Goal: Find specific page/section: Find specific page/section

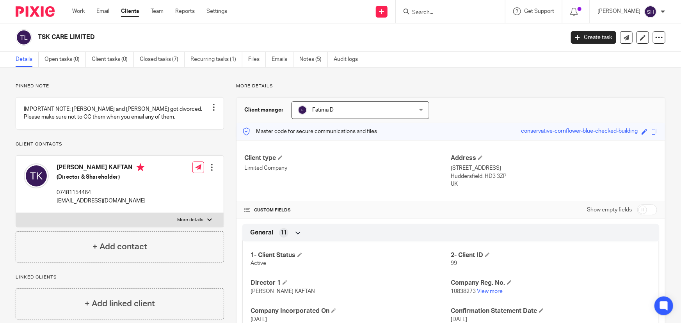
click at [450, 11] on input "Search" at bounding box center [446, 12] width 70 height 7
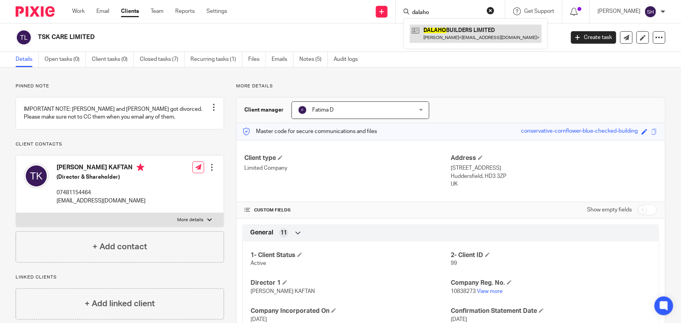
type input "dalaho"
click at [479, 31] on link at bounding box center [476, 34] width 132 height 18
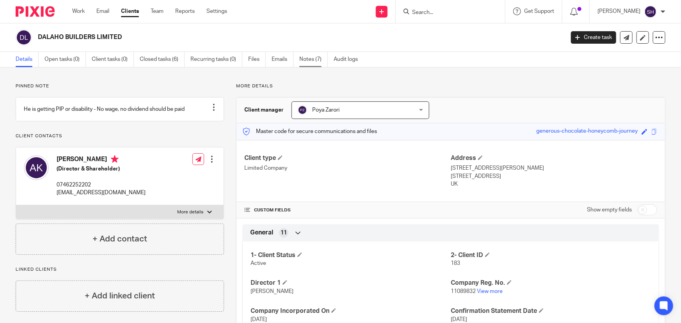
click at [320, 57] on link "Notes (7)" at bounding box center [313, 59] width 28 height 15
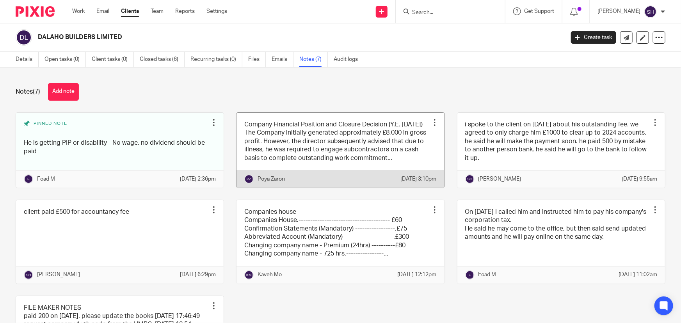
click at [292, 148] on link at bounding box center [341, 150] width 208 height 75
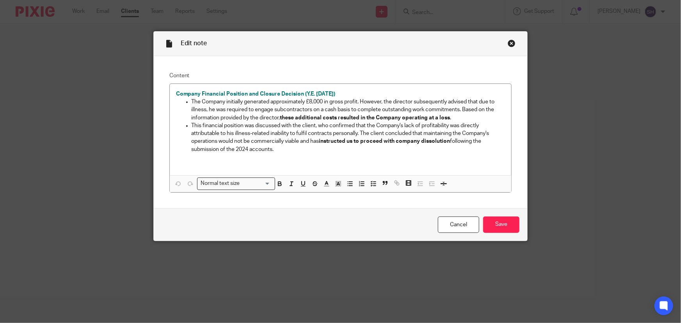
click at [509, 47] on div "Edit note" at bounding box center [341, 44] width 374 height 25
click at [509, 46] on div "Close this dialog window" at bounding box center [512, 43] width 8 height 8
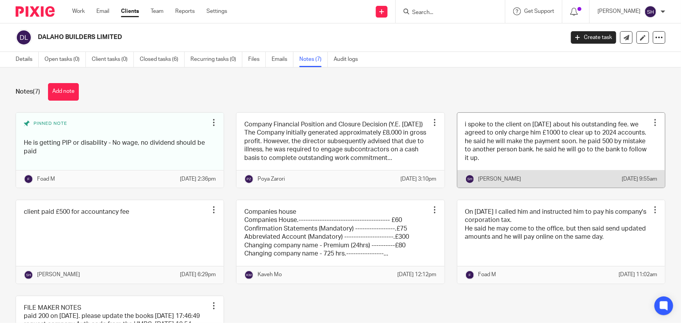
click at [492, 153] on link at bounding box center [562, 150] width 208 height 75
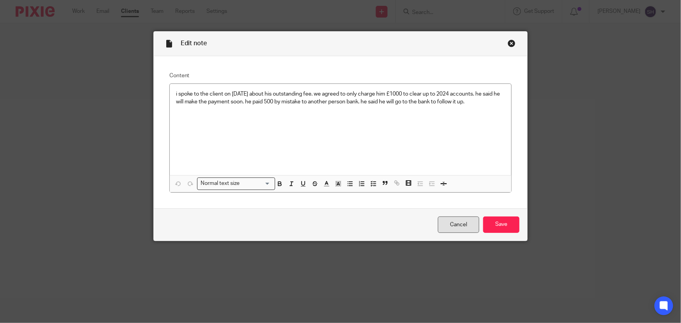
click at [467, 227] on link "Cancel" at bounding box center [458, 225] width 41 height 17
